Goal: Information Seeking & Learning: Check status

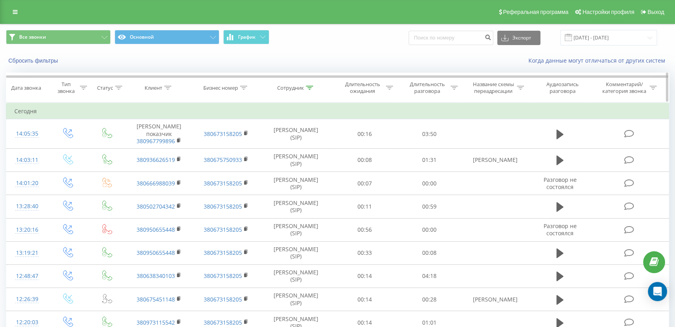
click at [309, 87] on icon at bounding box center [309, 88] width 7 height 4
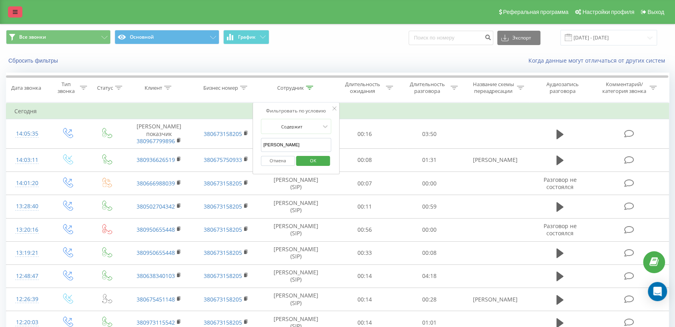
click at [18, 10] on link at bounding box center [15, 11] width 14 height 11
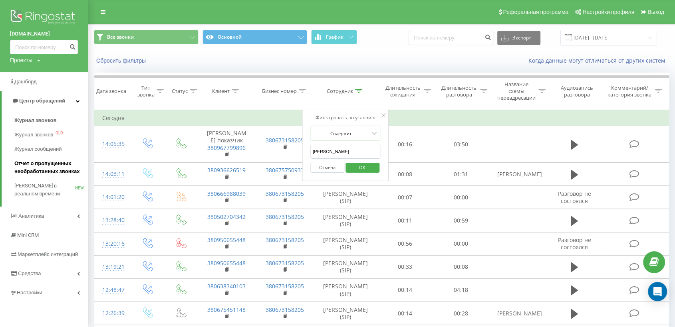
click at [37, 165] on span "Отчет о пропущенных необработанных звонках" at bounding box center [48, 168] width 69 height 16
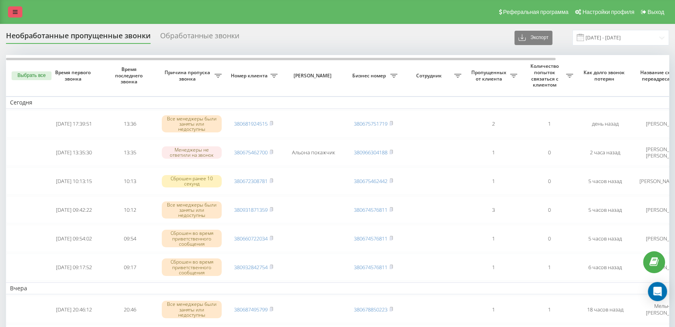
click at [13, 12] on icon at bounding box center [15, 12] width 5 height 6
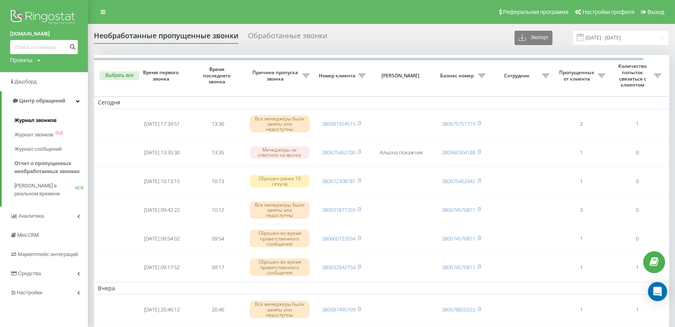
click at [23, 119] on span "Журнал звонков" at bounding box center [35, 121] width 42 height 8
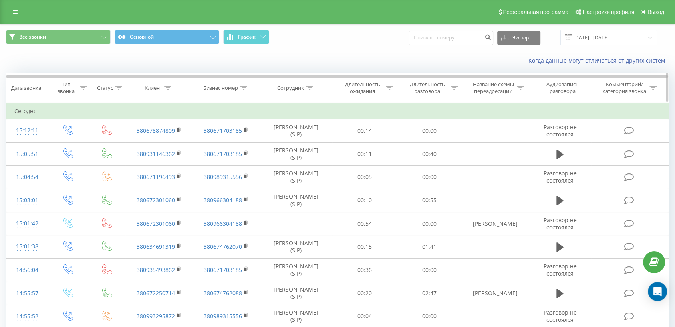
click at [309, 88] on icon at bounding box center [309, 88] width 7 height 4
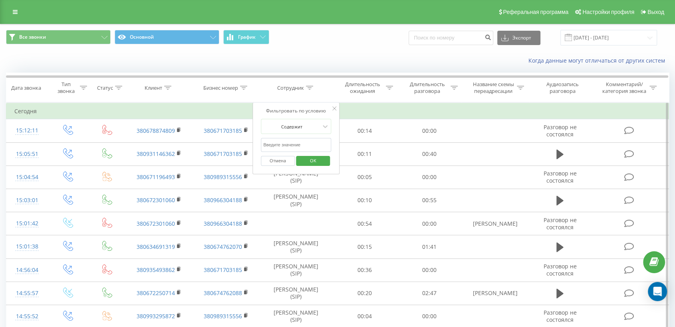
click at [291, 143] on input "text" at bounding box center [296, 145] width 70 height 14
type input "дерибас"
drag, startPoint x: 317, startPoint y: 158, endPoint x: 298, endPoint y: 197, distance: 43.2
click at [317, 158] on span "OK" at bounding box center [313, 160] width 22 height 12
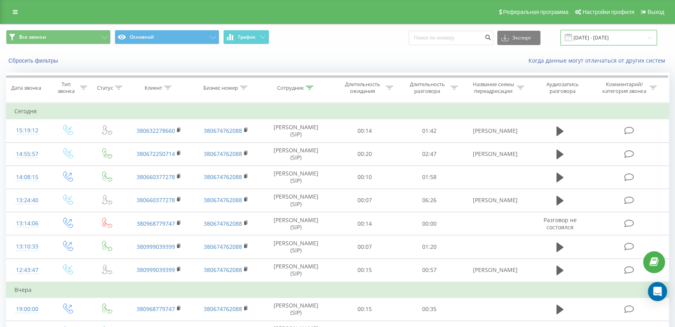
click at [608, 37] on input "19.07.2025 - 19.08.2025" at bounding box center [608, 38] width 97 height 16
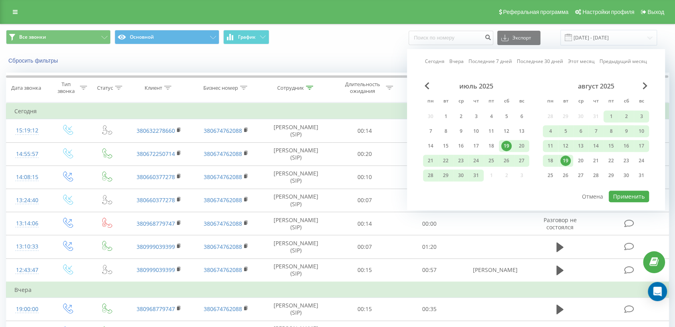
click at [564, 159] on div "19" at bounding box center [565, 161] width 10 height 10
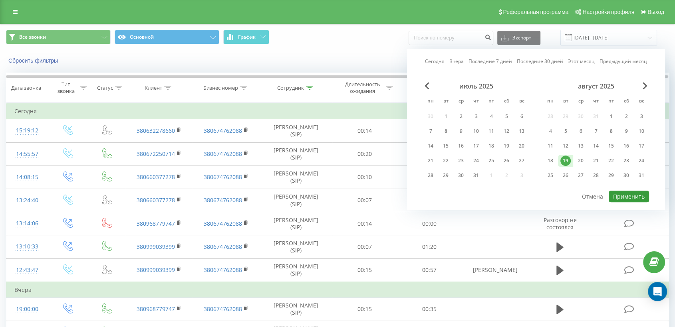
click at [627, 194] on button "Применить" at bounding box center [628, 197] width 40 height 12
type input "[DATE] - [DATE]"
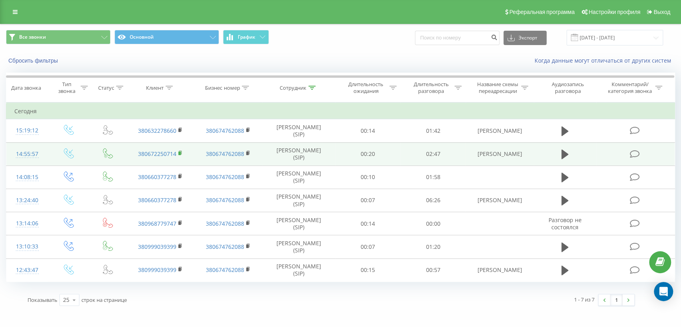
click at [179, 153] on rect at bounding box center [179, 154] width 2 height 4
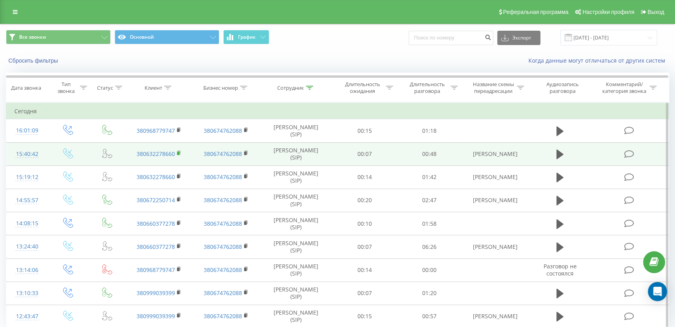
click at [178, 151] on icon at bounding box center [179, 153] width 4 height 6
